Goal: Navigation & Orientation: Understand site structure

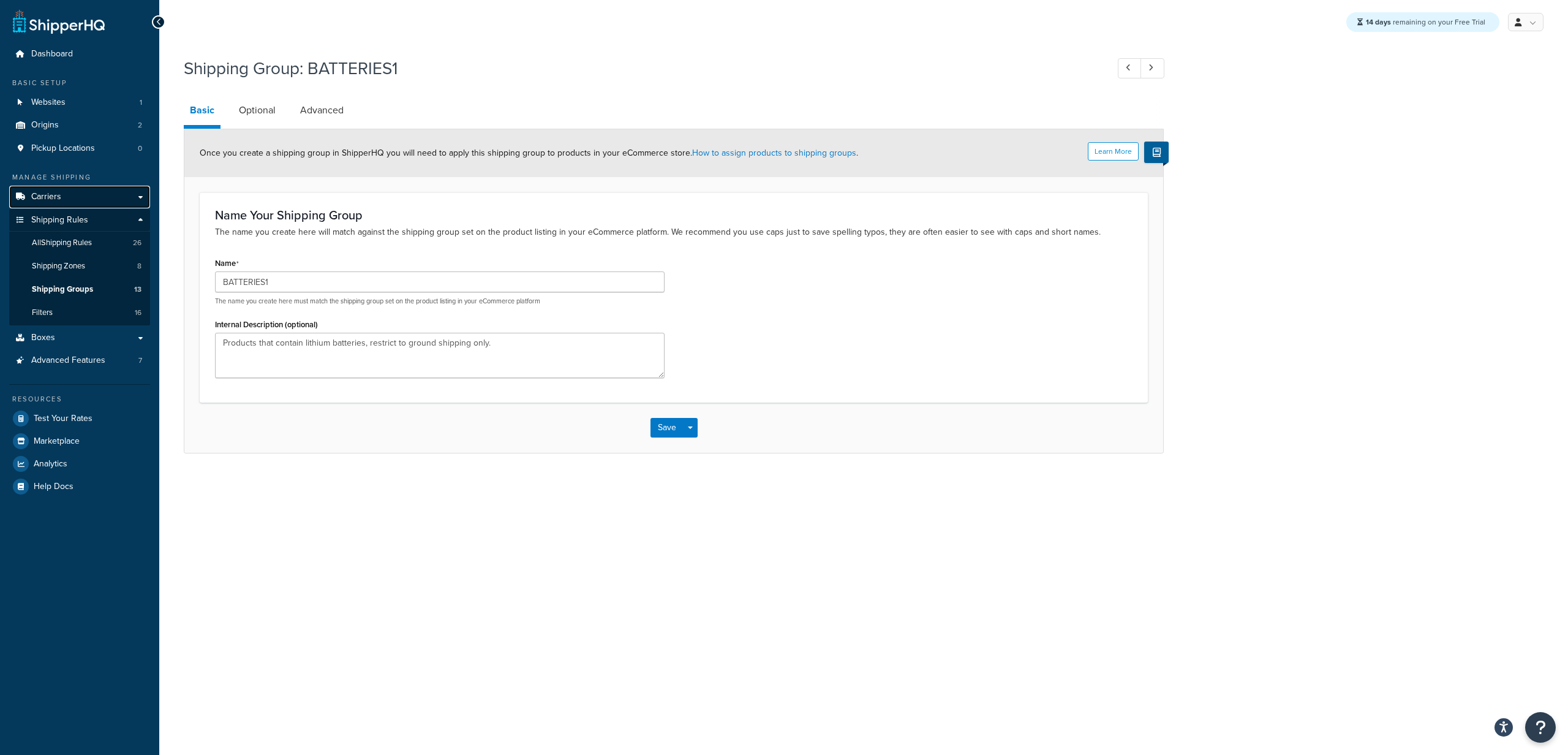
click at [59, 197] on span "Carriers" at bounding box center [46, 197] width 30 height 10
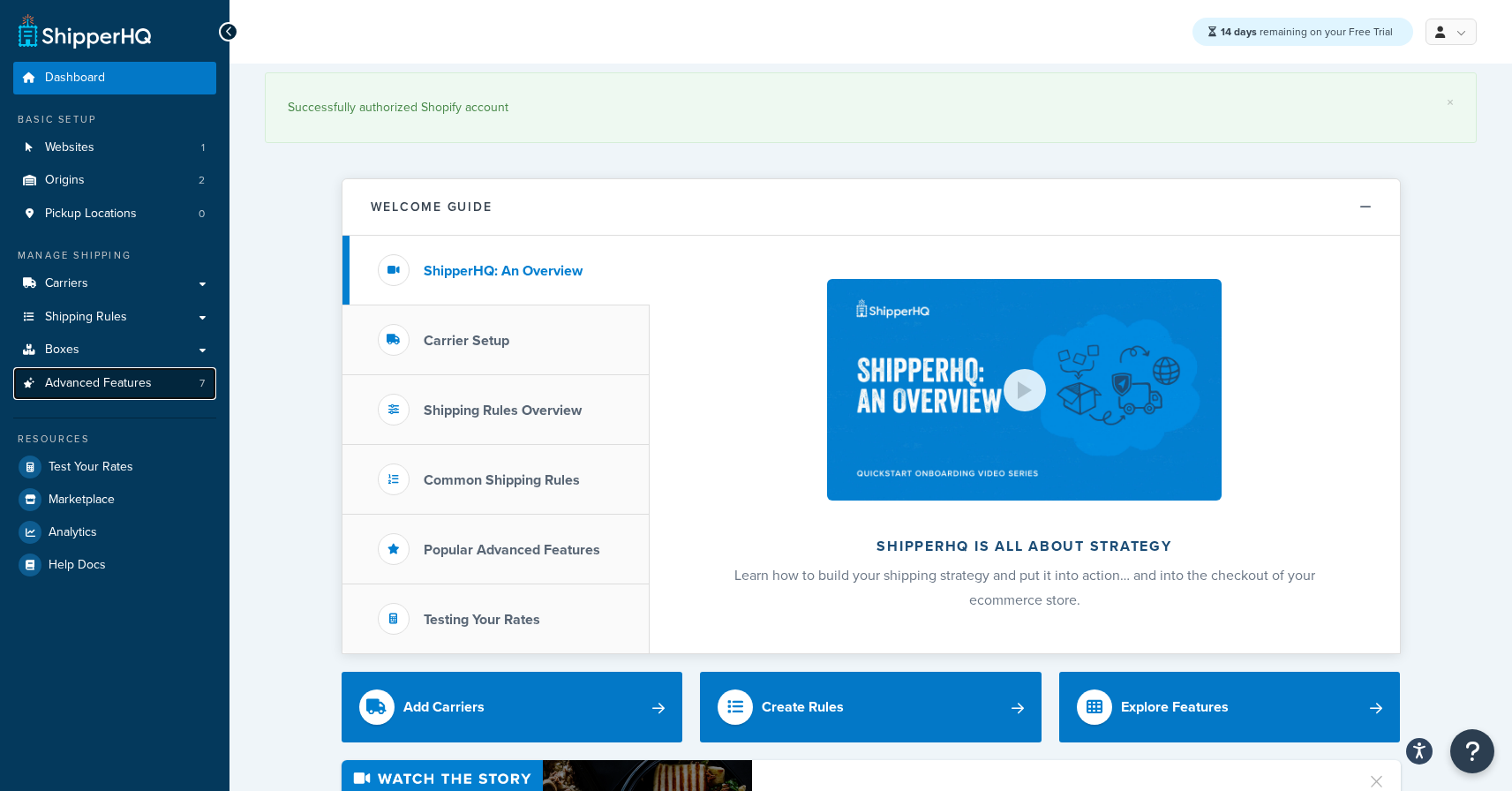
click at [98, 380] on span "Advanced Features" at bounding box center [99, 383] width 107 height 15
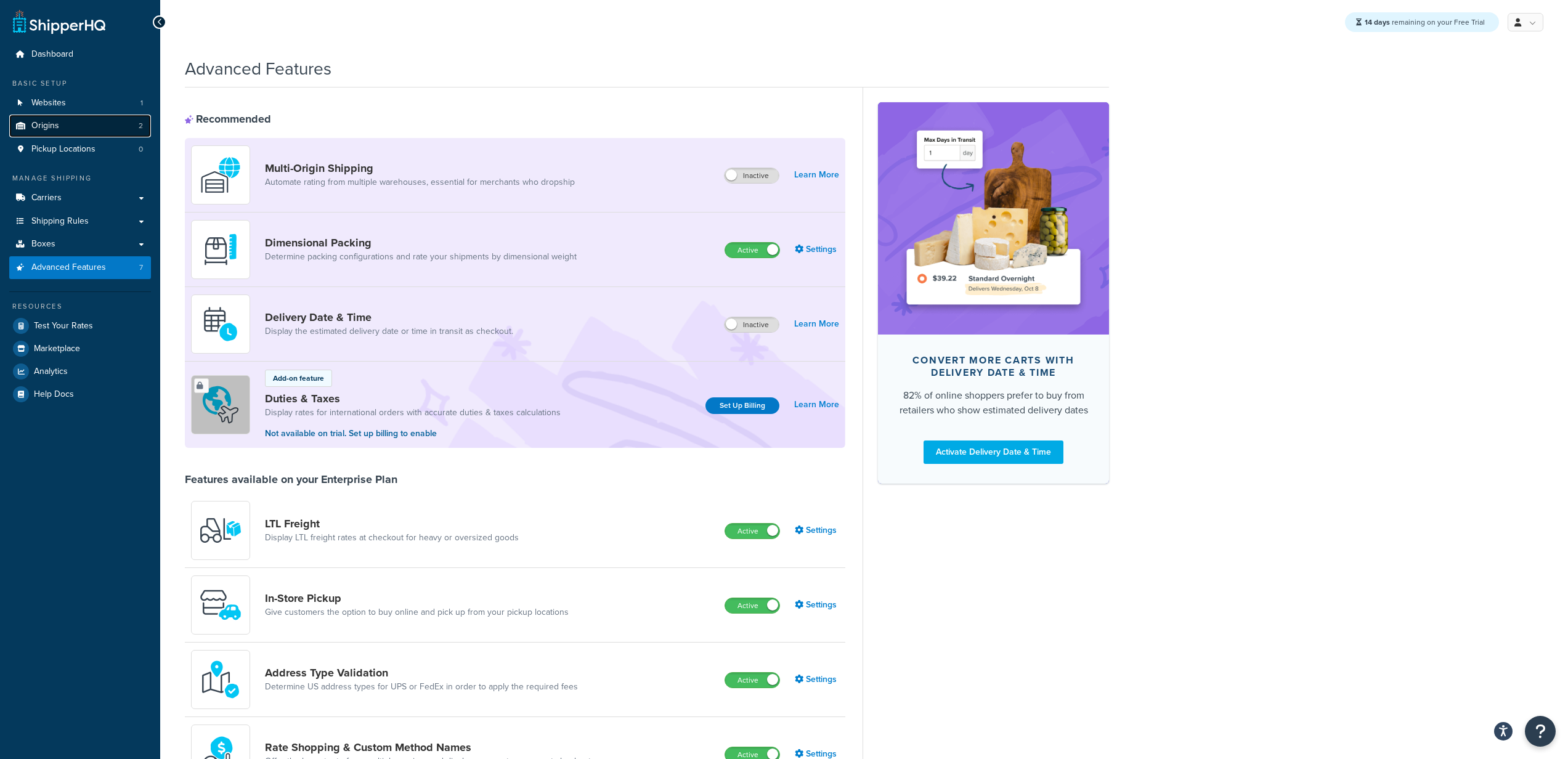
click at [80, 129] on link "Origins 2" at bounding box center [80, 126] width 141 height 23
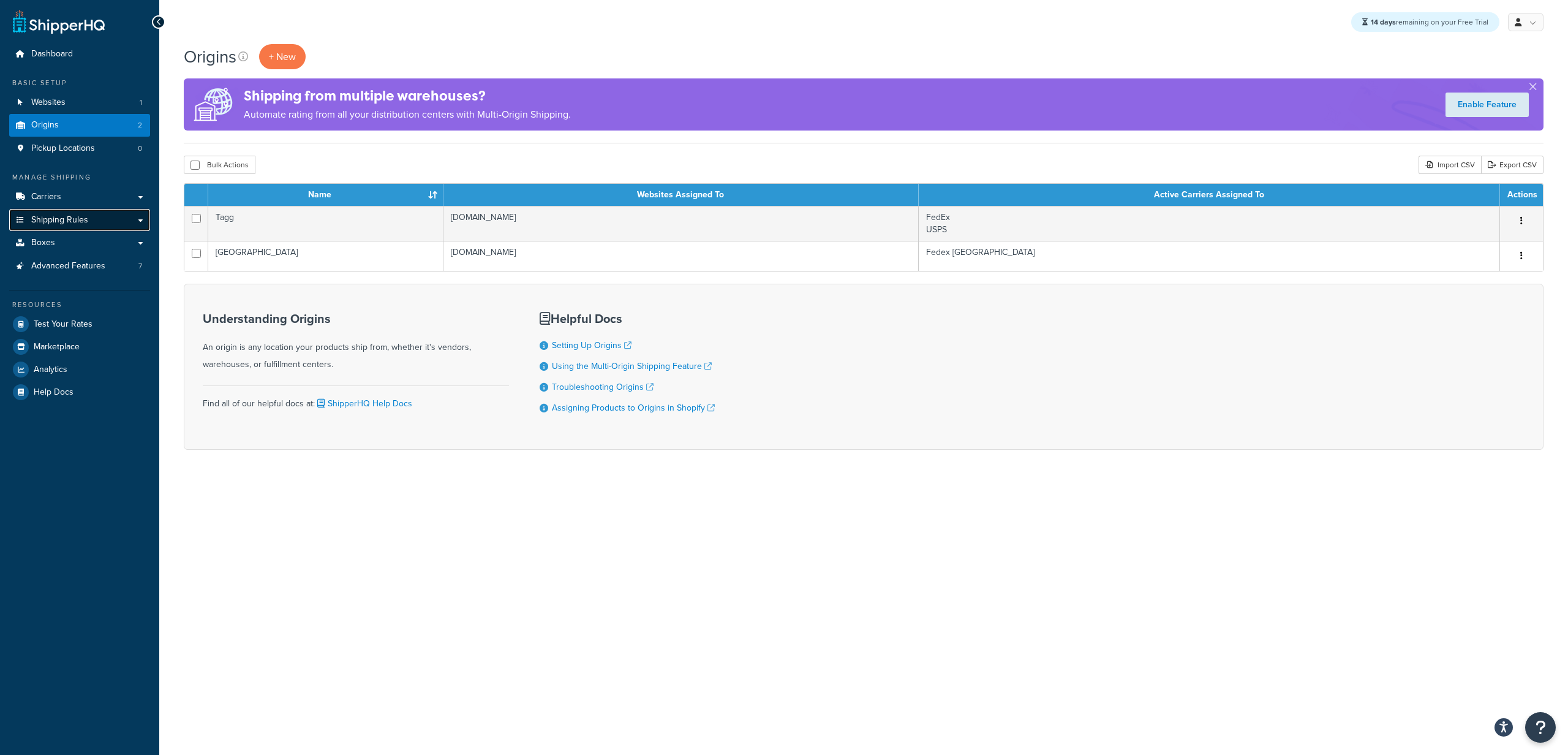
click at [60, 218] on span "Shipping Rules" at bounding box center [60, 220] width 57 height 10
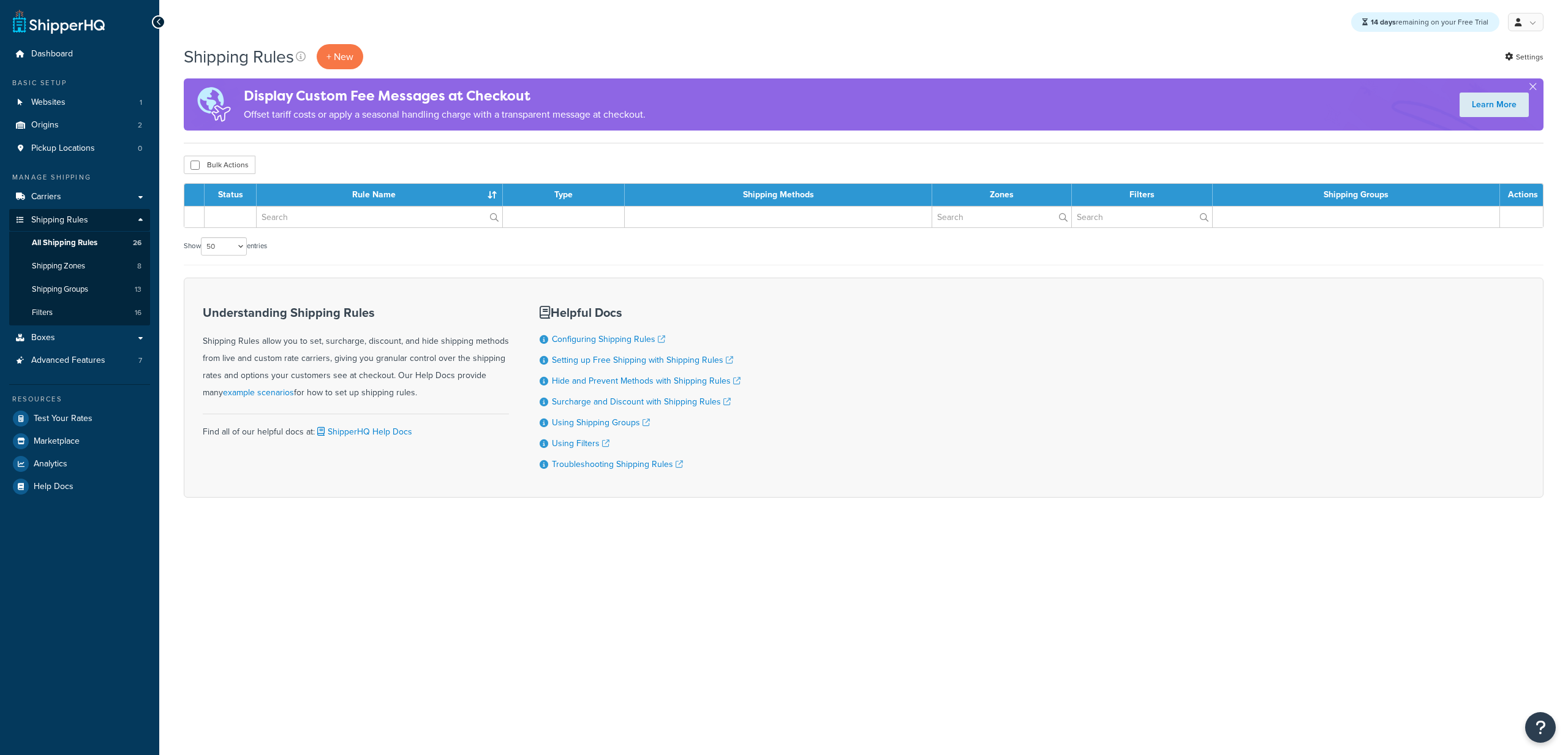
select select "50"
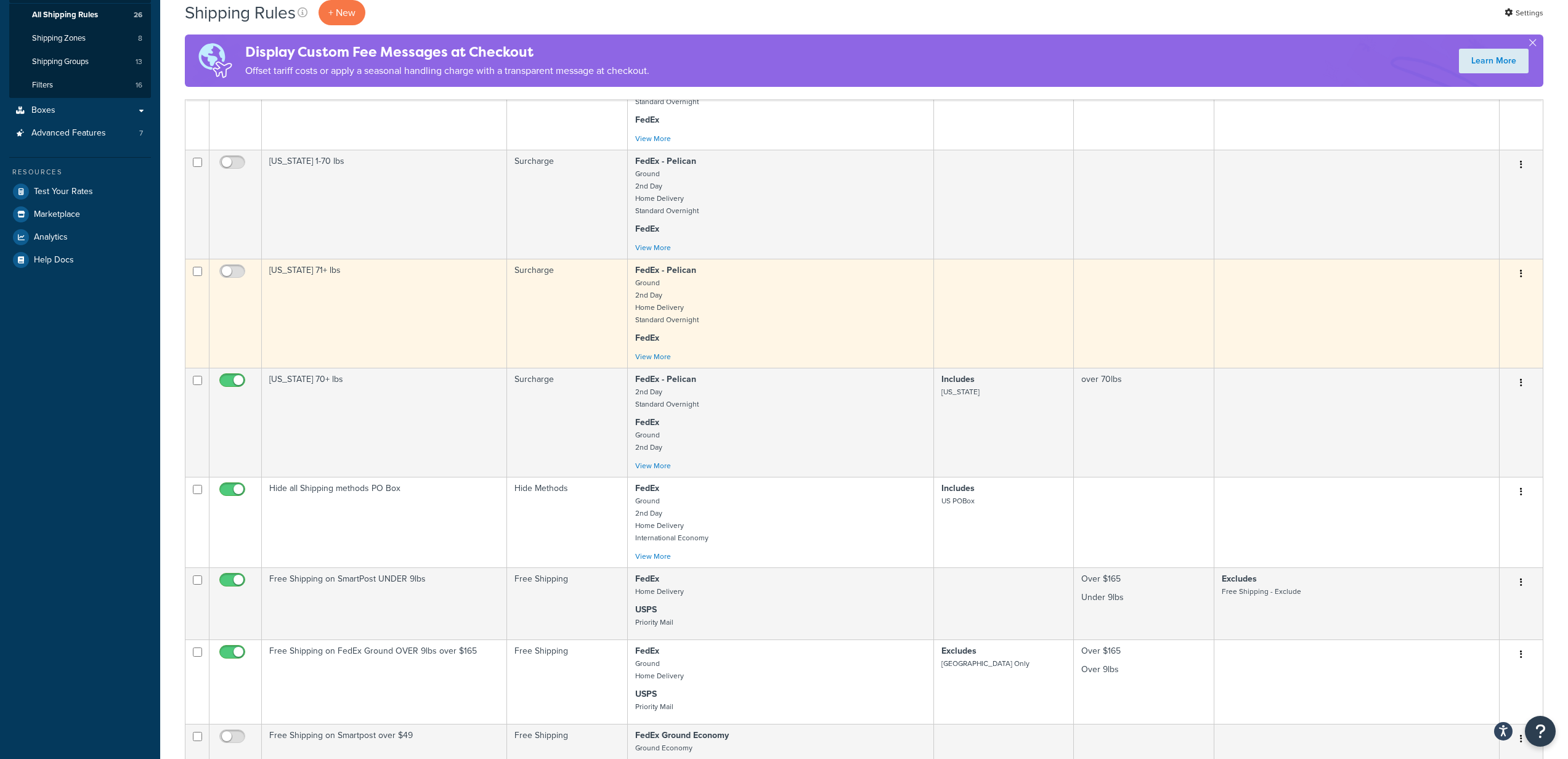
scroll to position [192, 0]
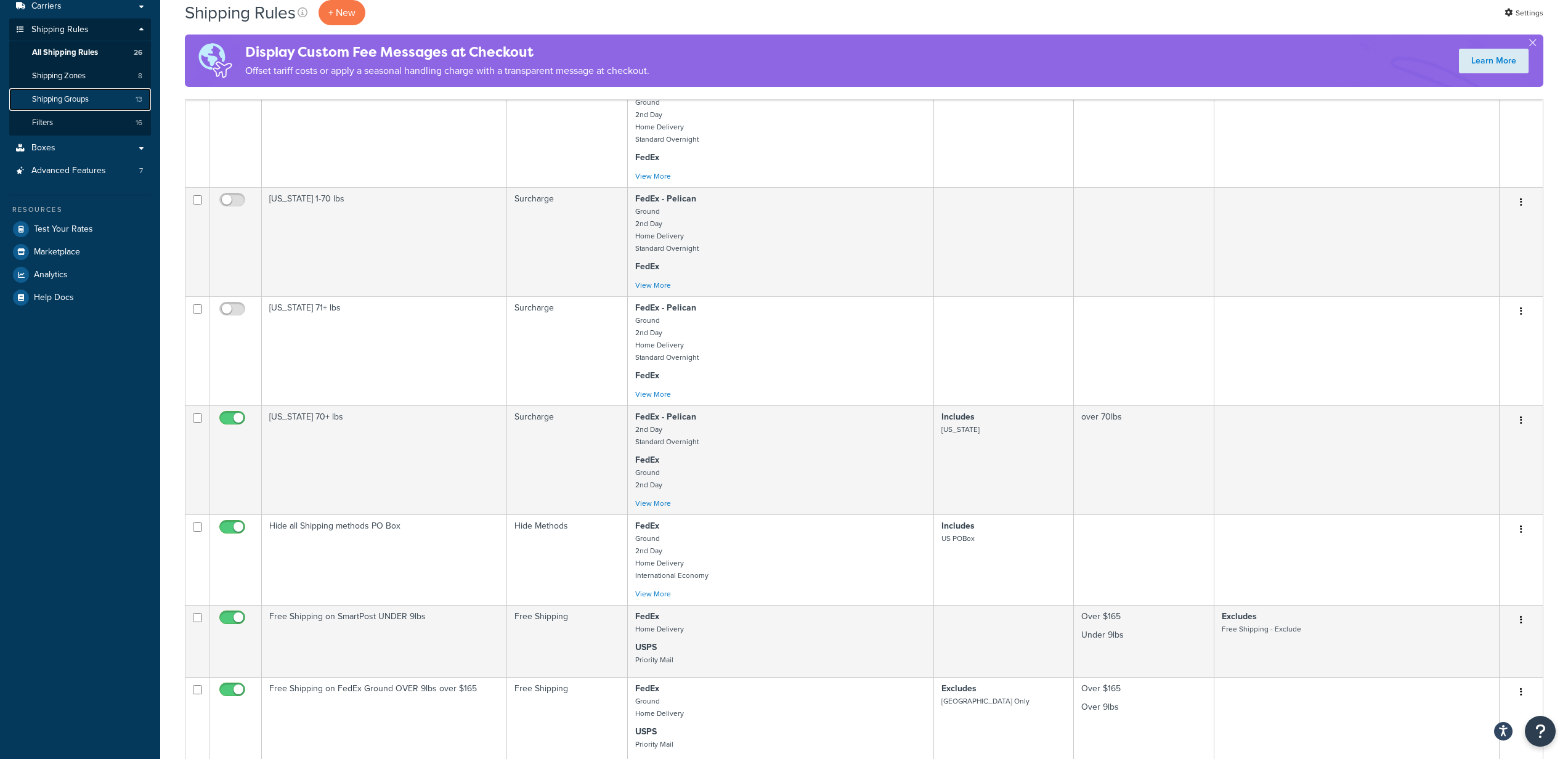
click at [86, 99] on span "Shipping Groups" at bounding box center [60, 99] width 56 height 11
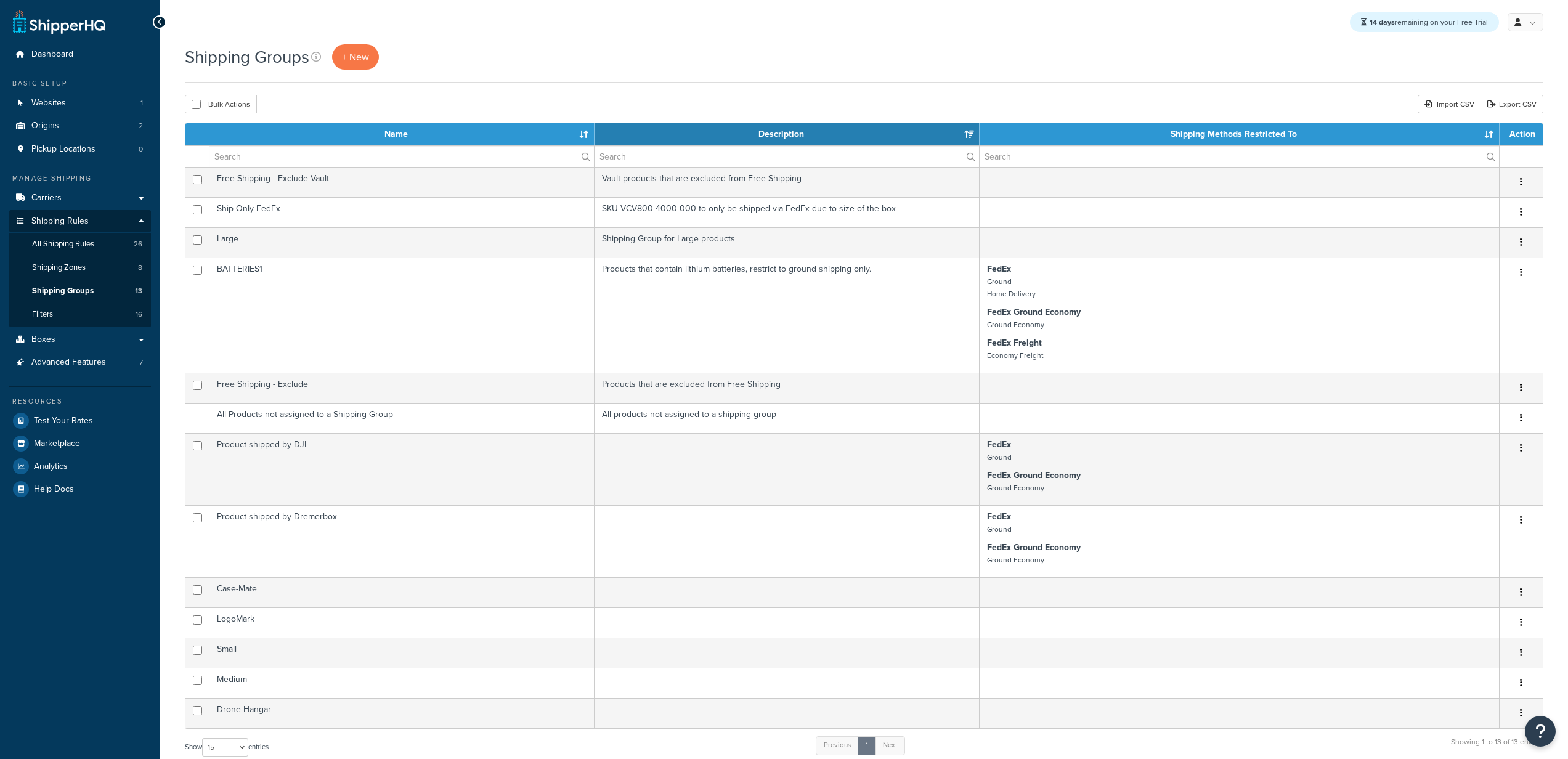
select select "15"
click at [65, 363] on span "Advanced Features" at bounding box center [69, 362] width 74 height 11
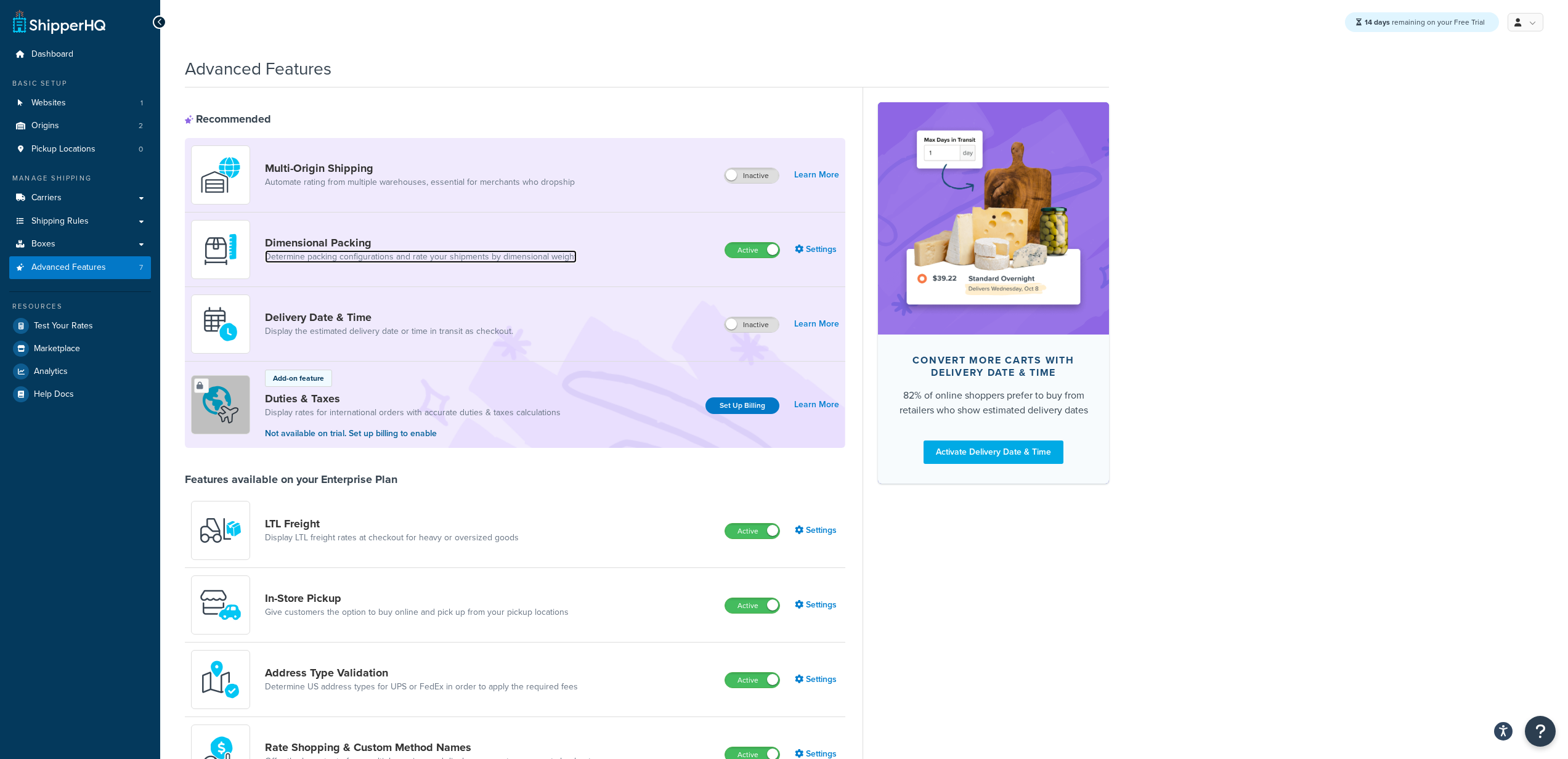
click at [421, 253] on link "Determine packing configurations and rate your shipments by dimensional weight" at bounding box center [421, 257] width 312 height 12
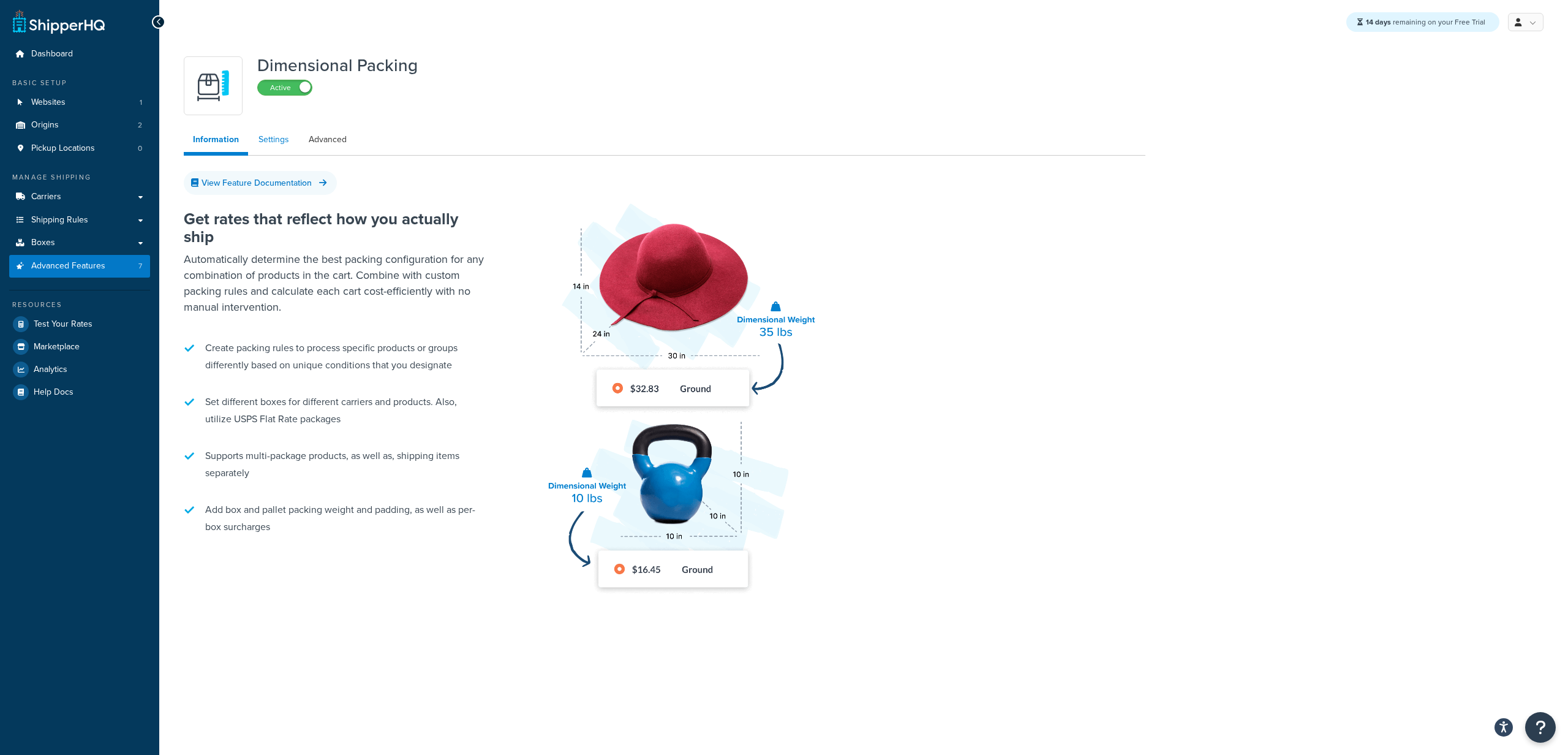
click at [258, 135] on link "Settings" at bounding box center [273, 140] width 49 height 25
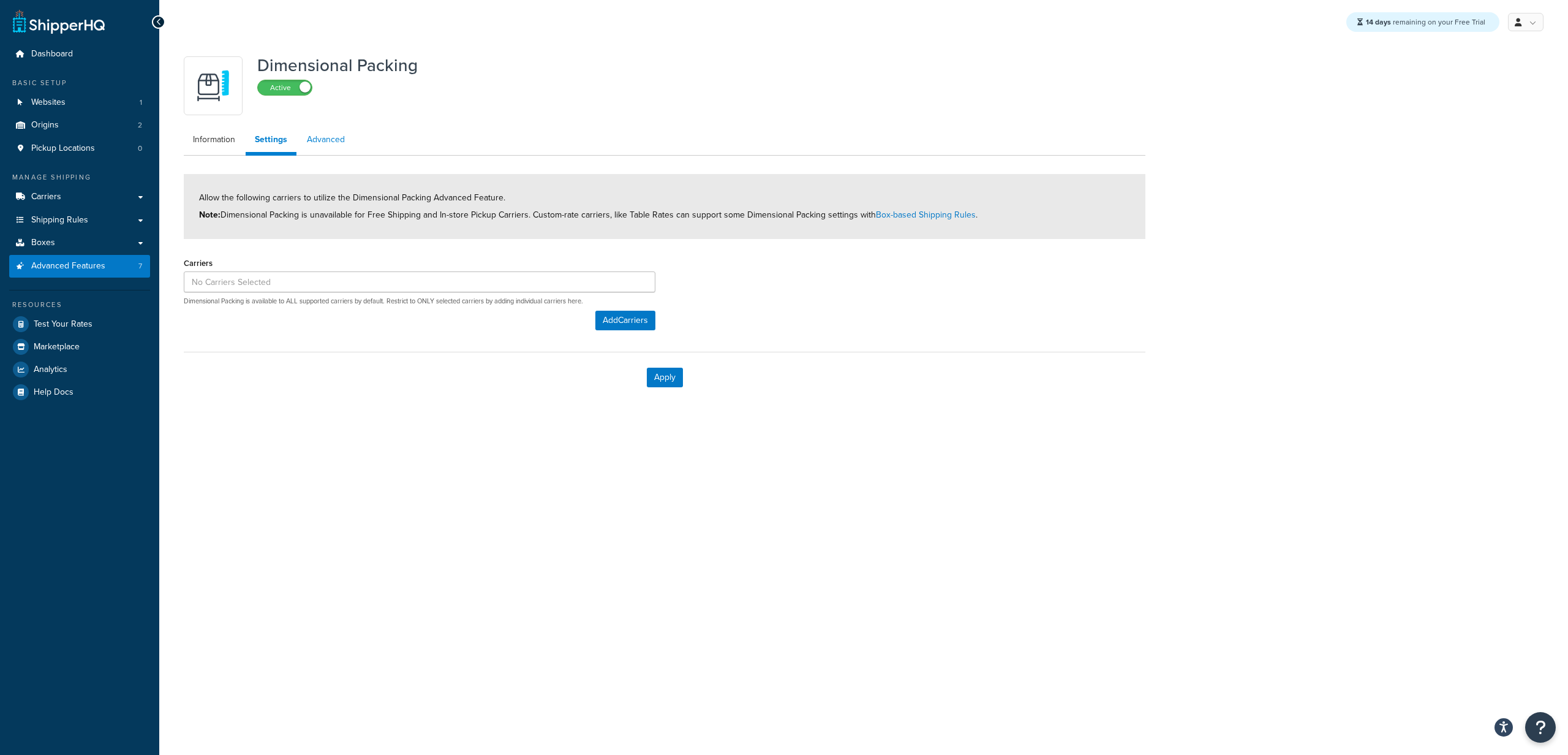
click at [336, 131] on link "Advanced" at bounding box center [326, 140] width 56 height 25
select select "false"
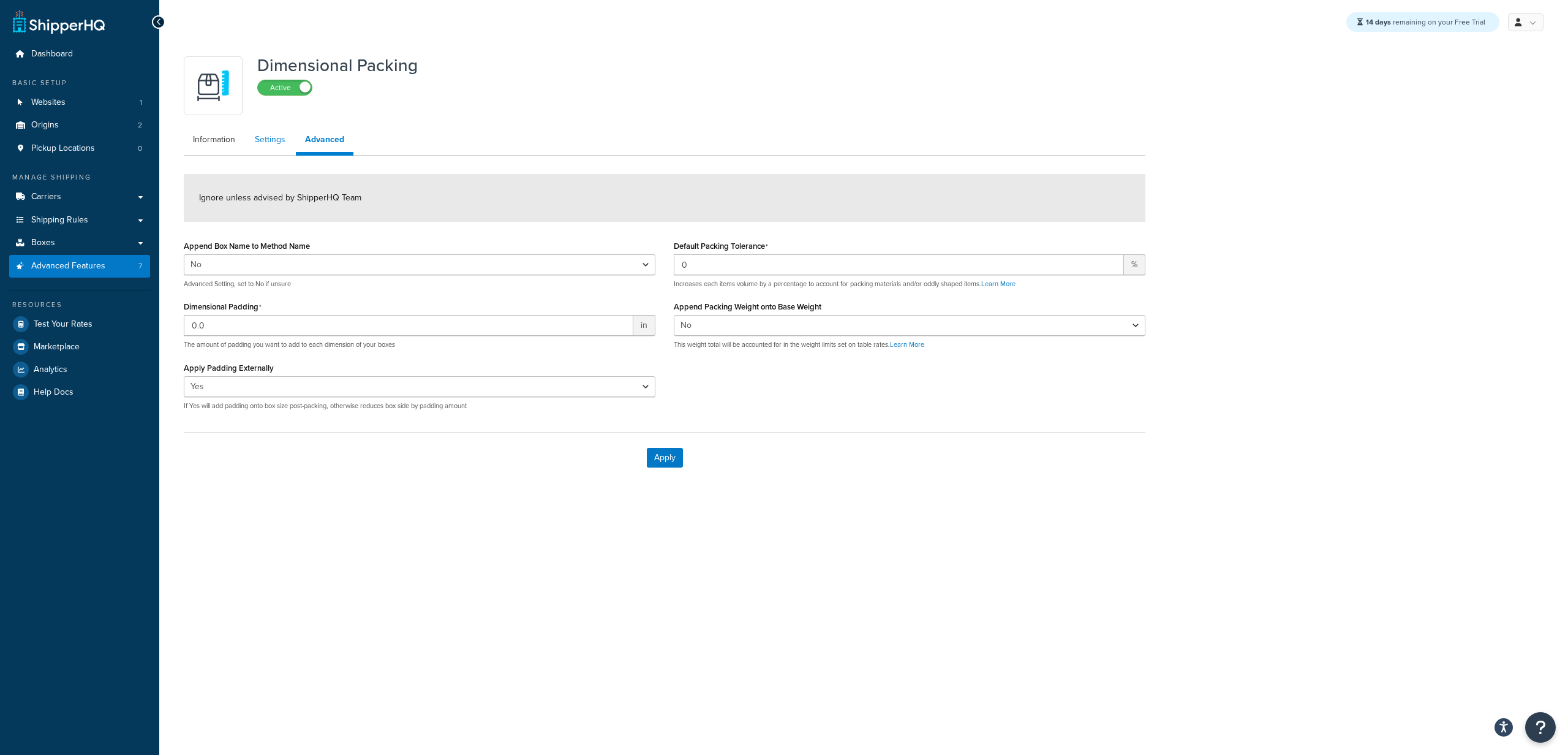
click at [275, 144] on link "Settings" at bounding box center [270, 140] width 49 height 25
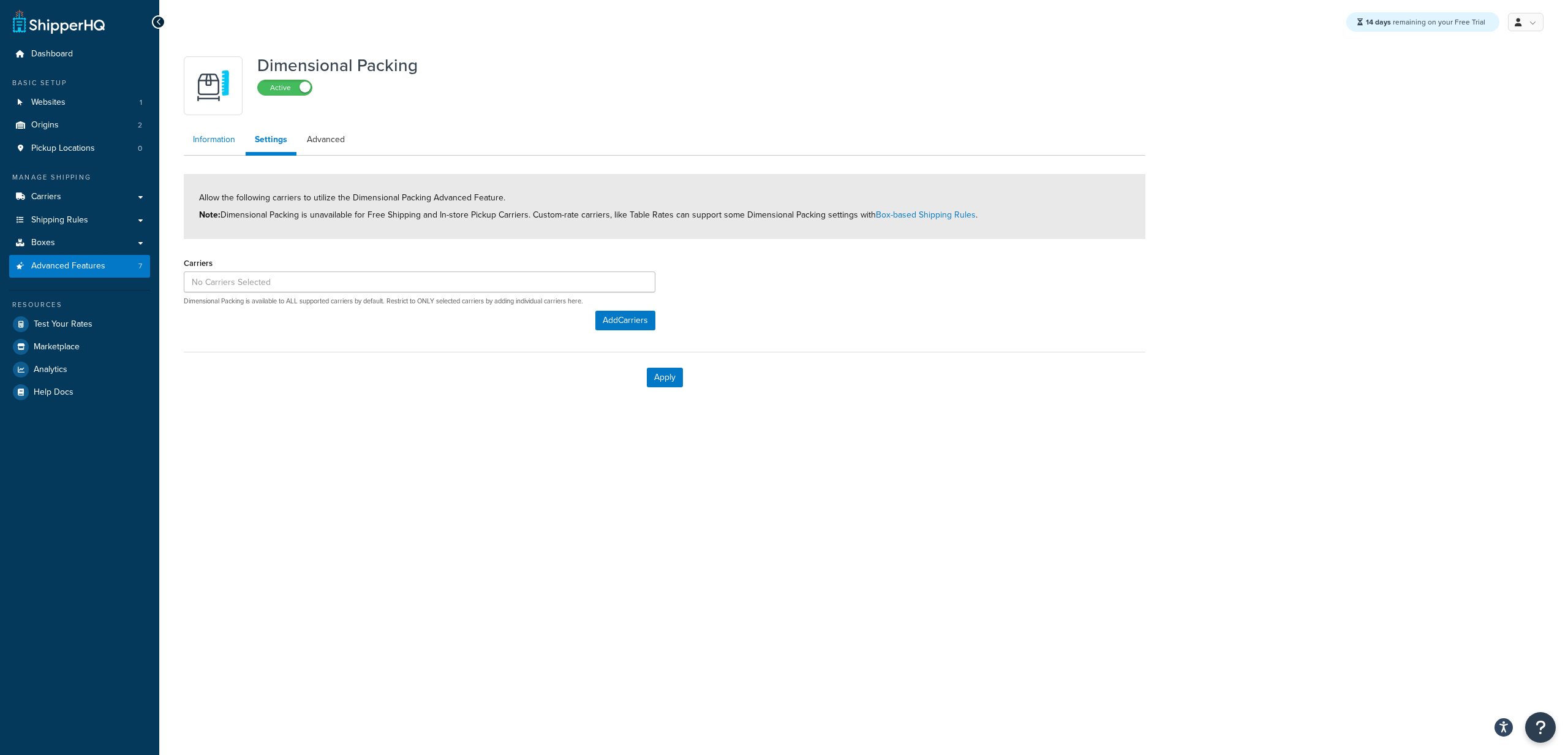
click at [217, 134] on link "Information" at bounding box center [214, 140] width 60 height 25
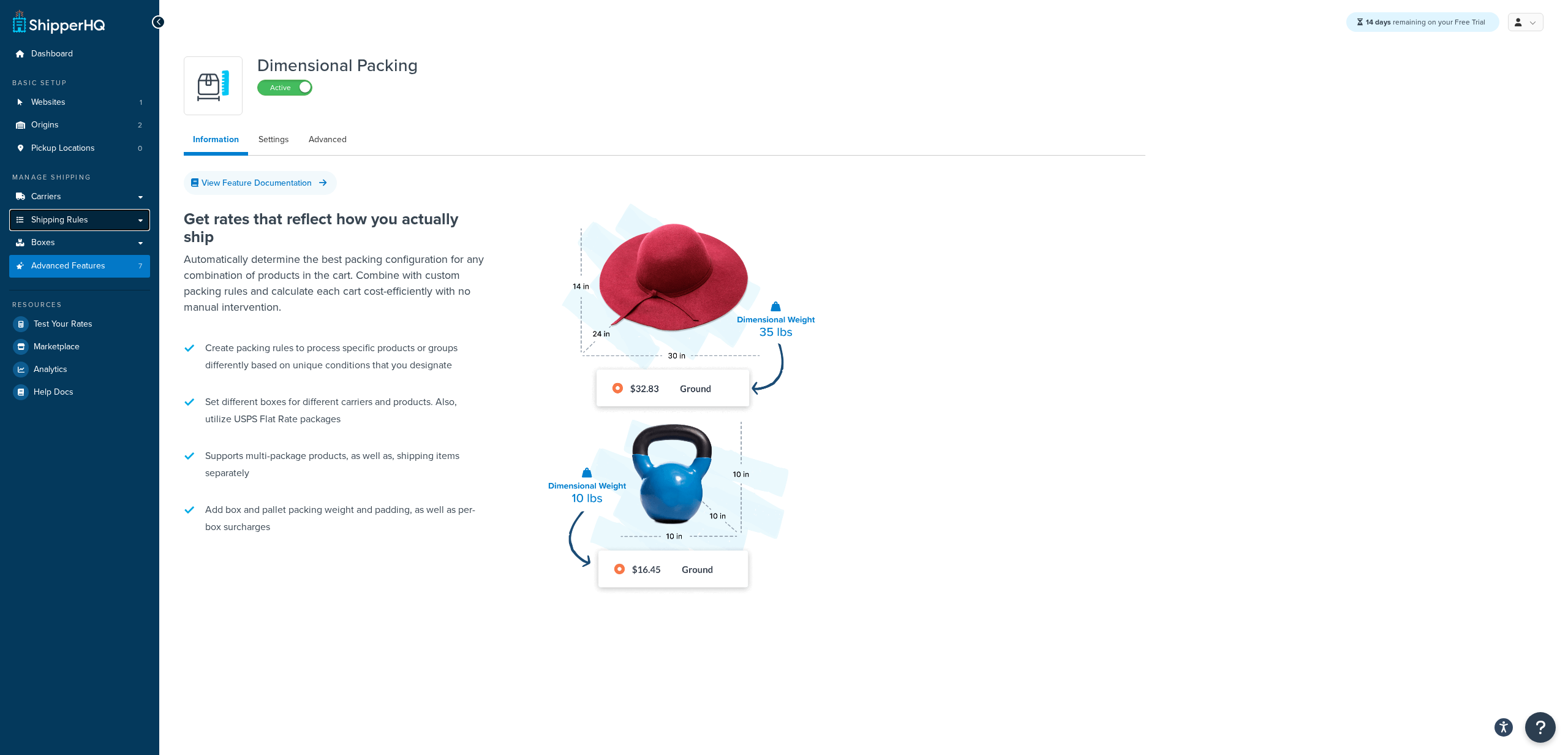
click at [52, 220] on span "Shipping Rules" at bounding box center [60, 220] width 57 height 10
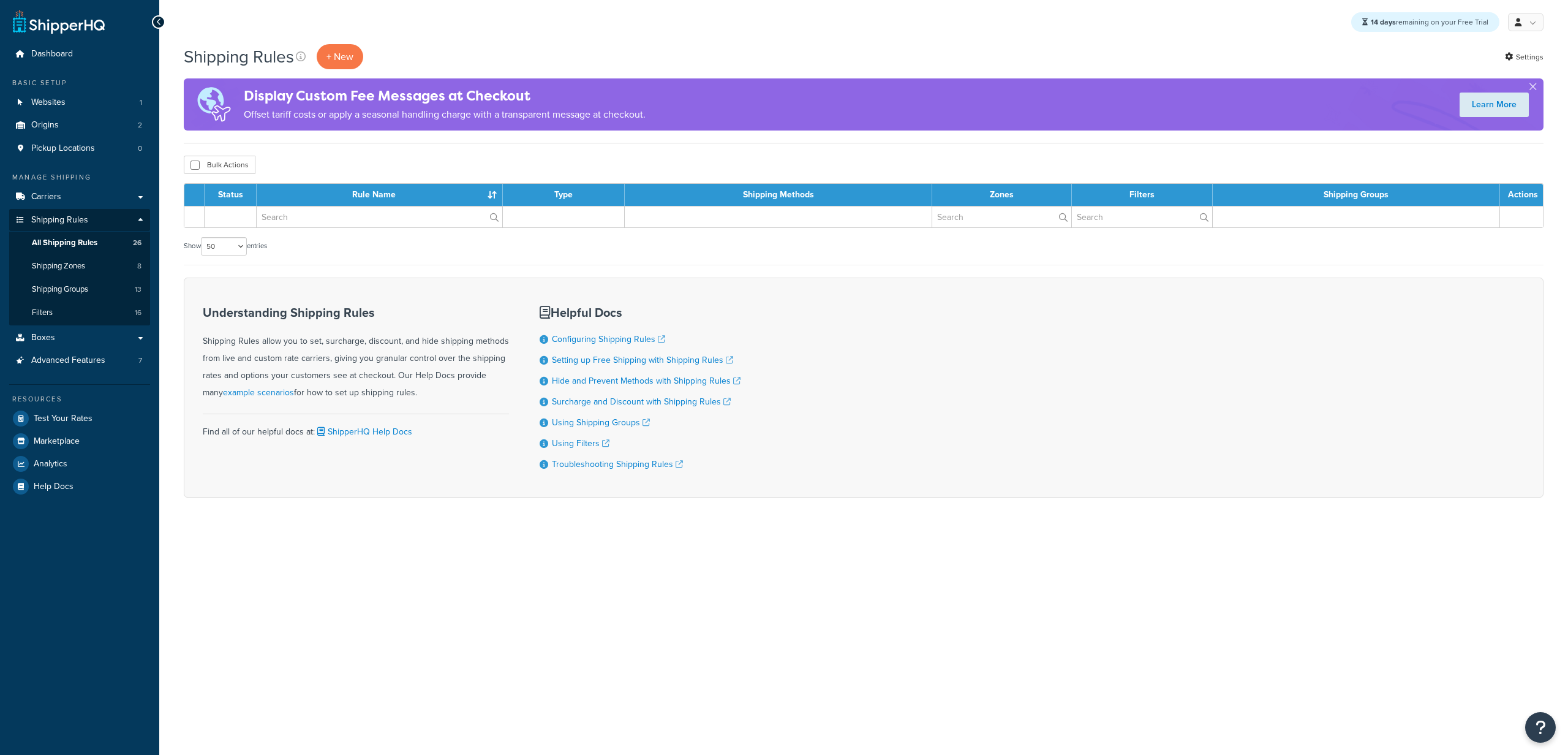
select select "50"
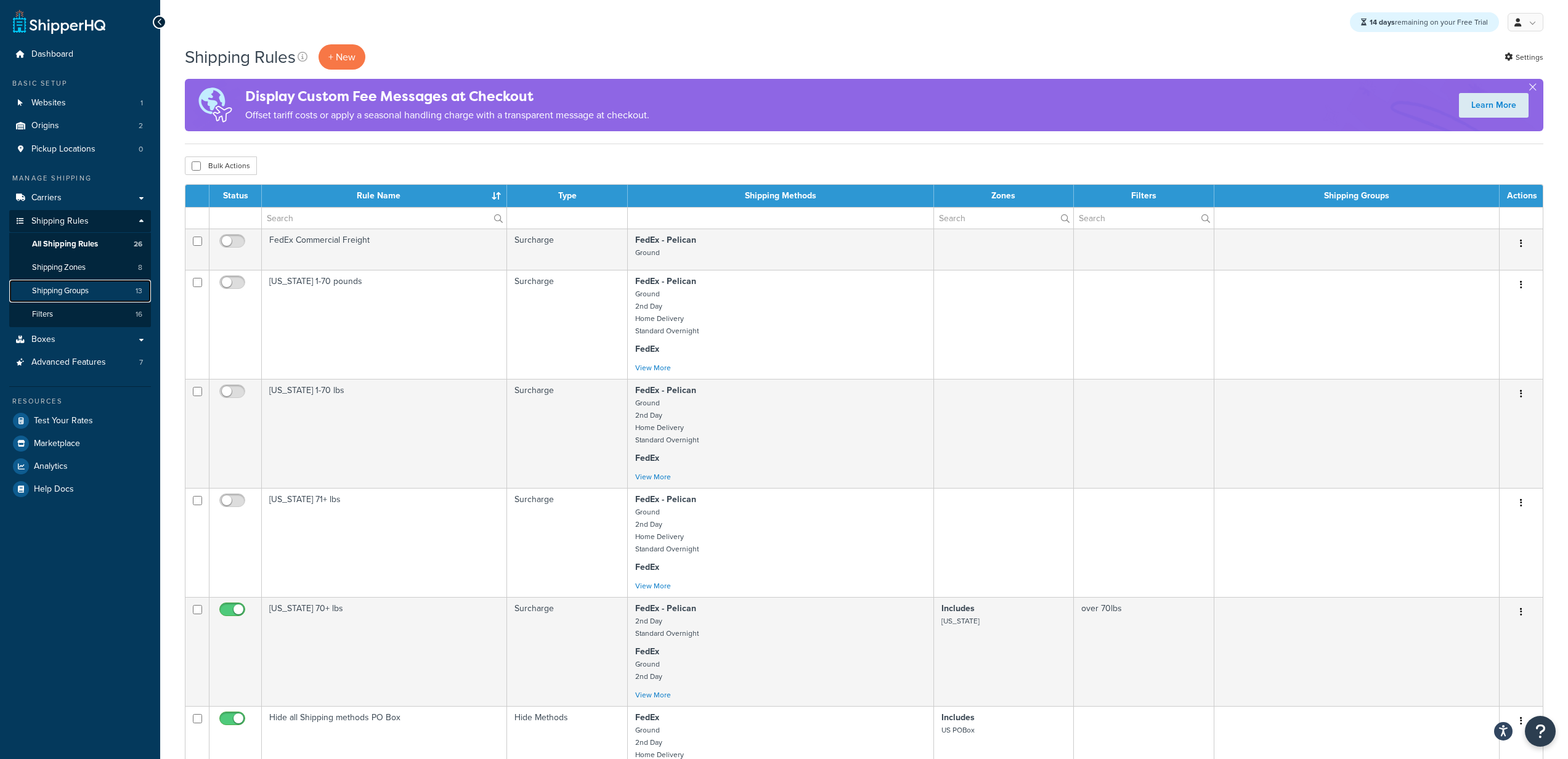
click at [79, 283] on link "Shipping Groups 13" at bounding box center [80, 291] width 141 height 23
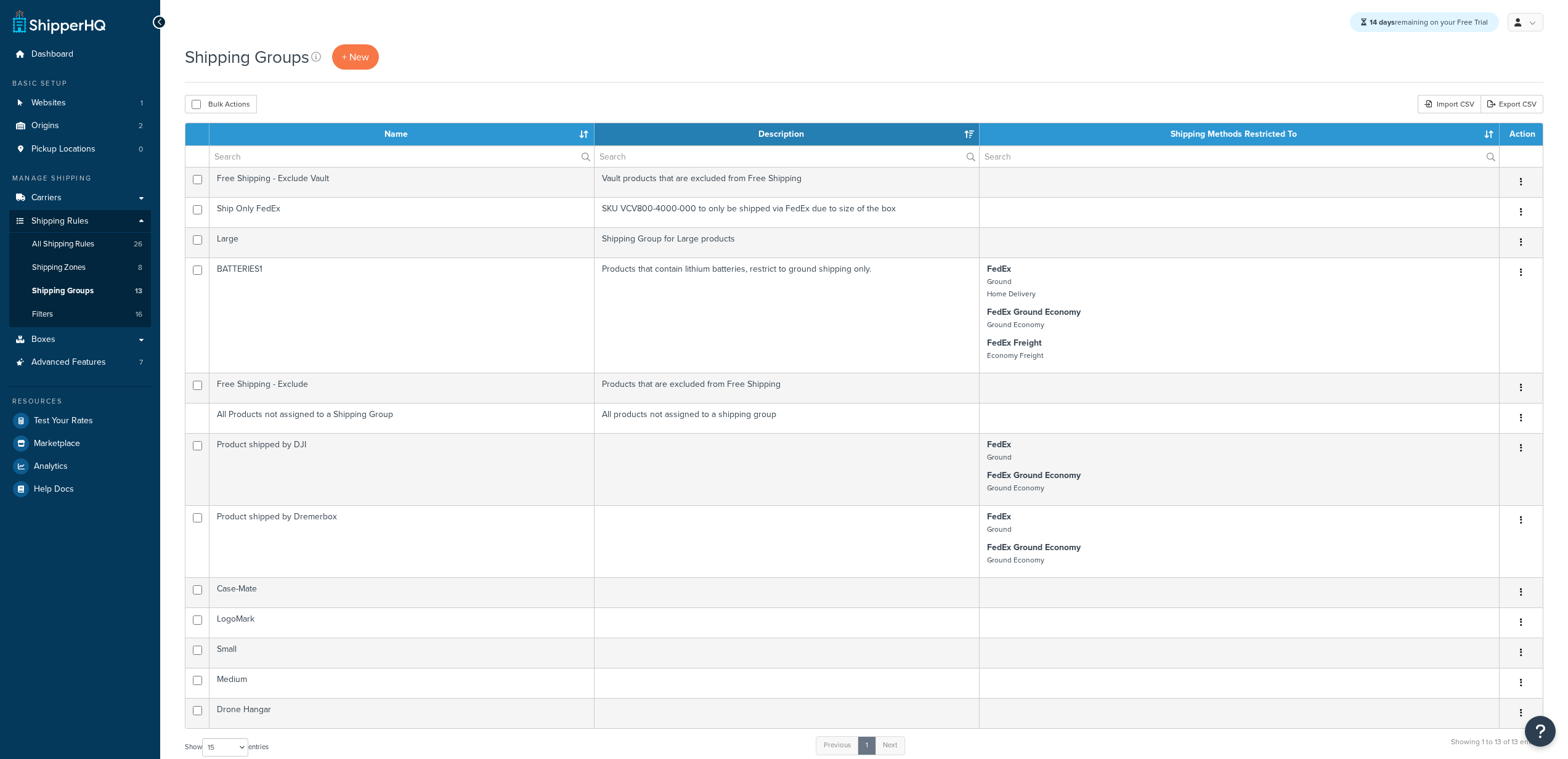
select select "15"
click at [89, 242] on span "All Shipping Rules" at bounding box center [63, 244] width 62 height 11
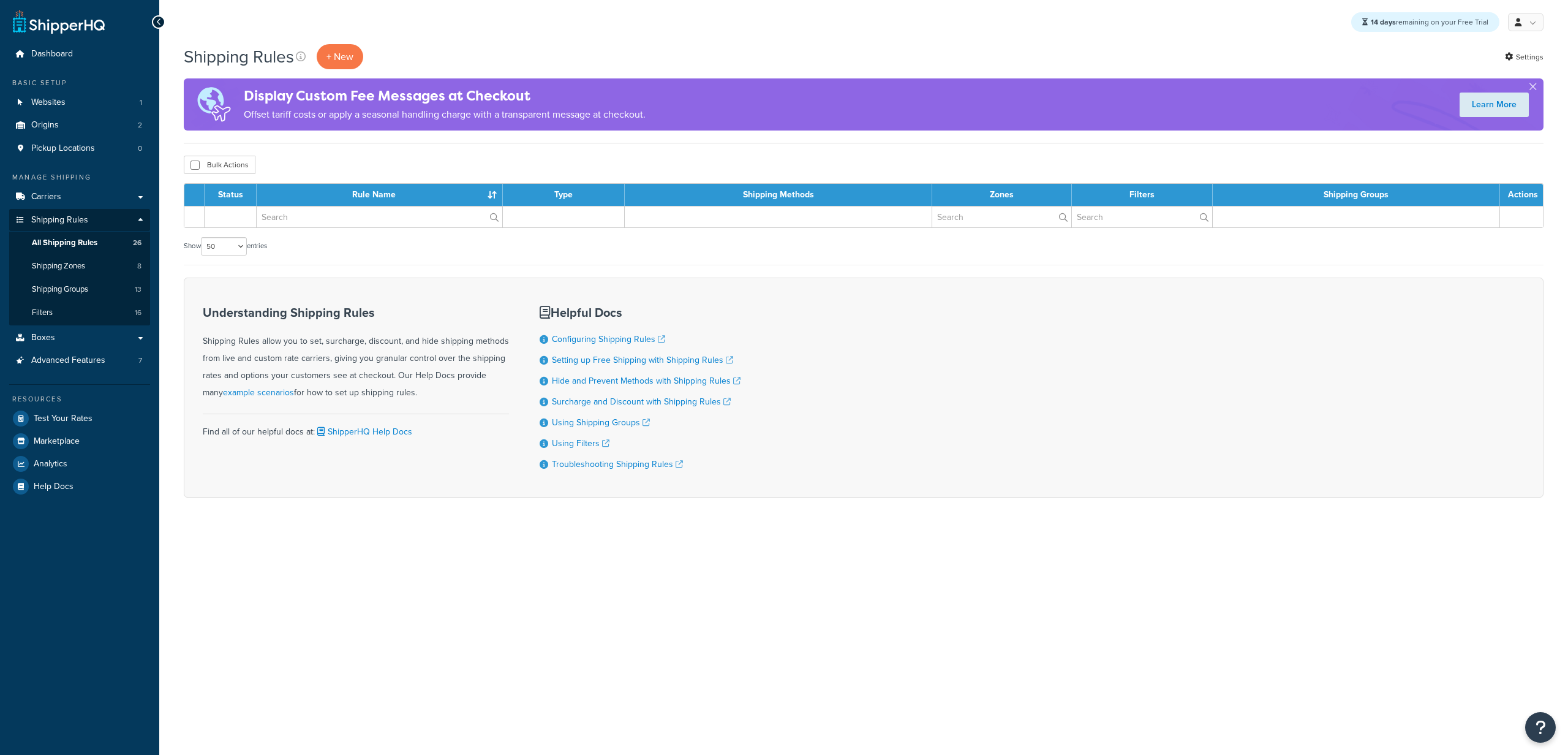
select select "50"
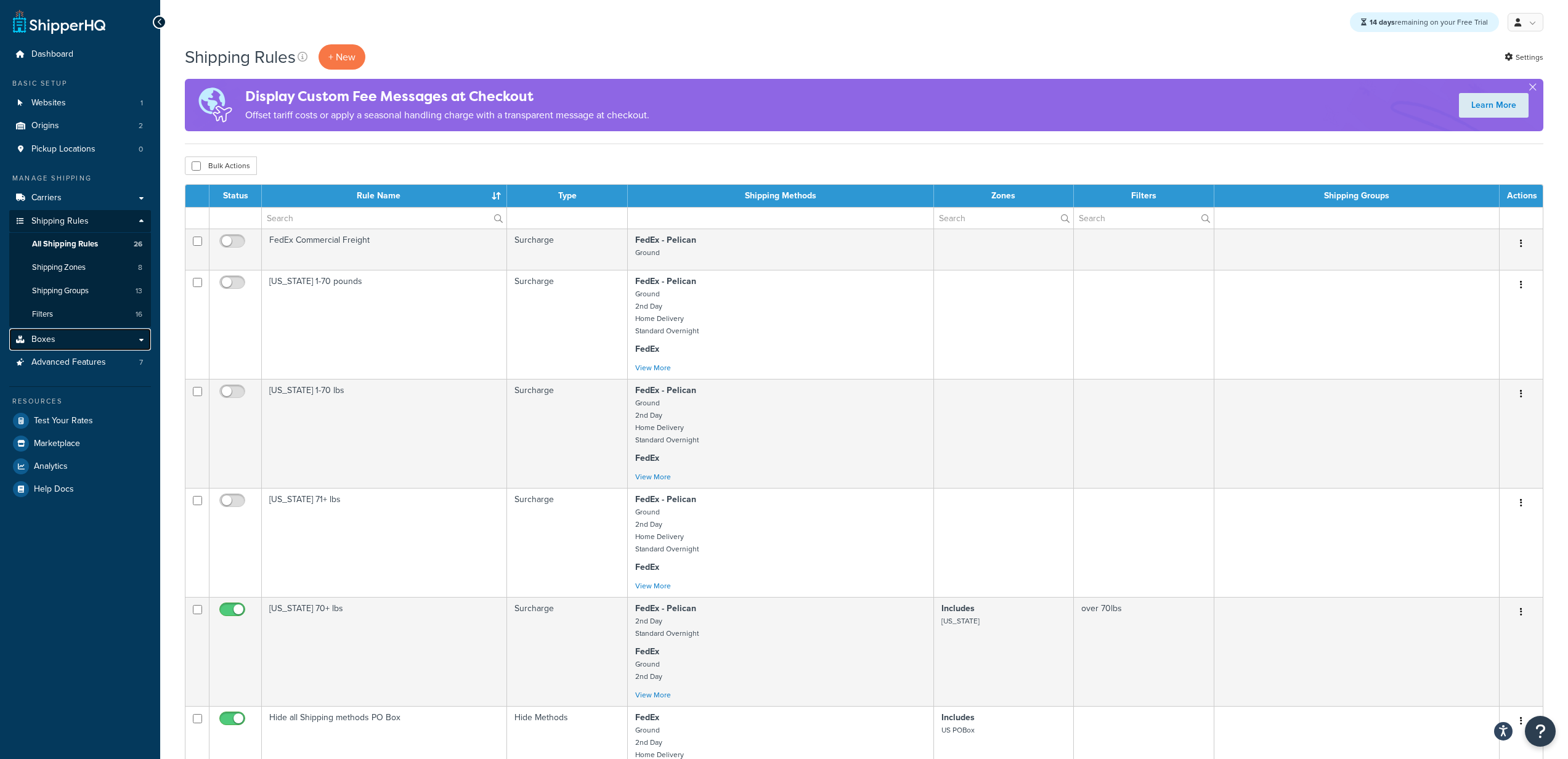
click at [65, 342] on link "Boxes" at bounding box center [80, 339] width 141 height 23
